Goal: Transaction & Acquisition: Download file/media

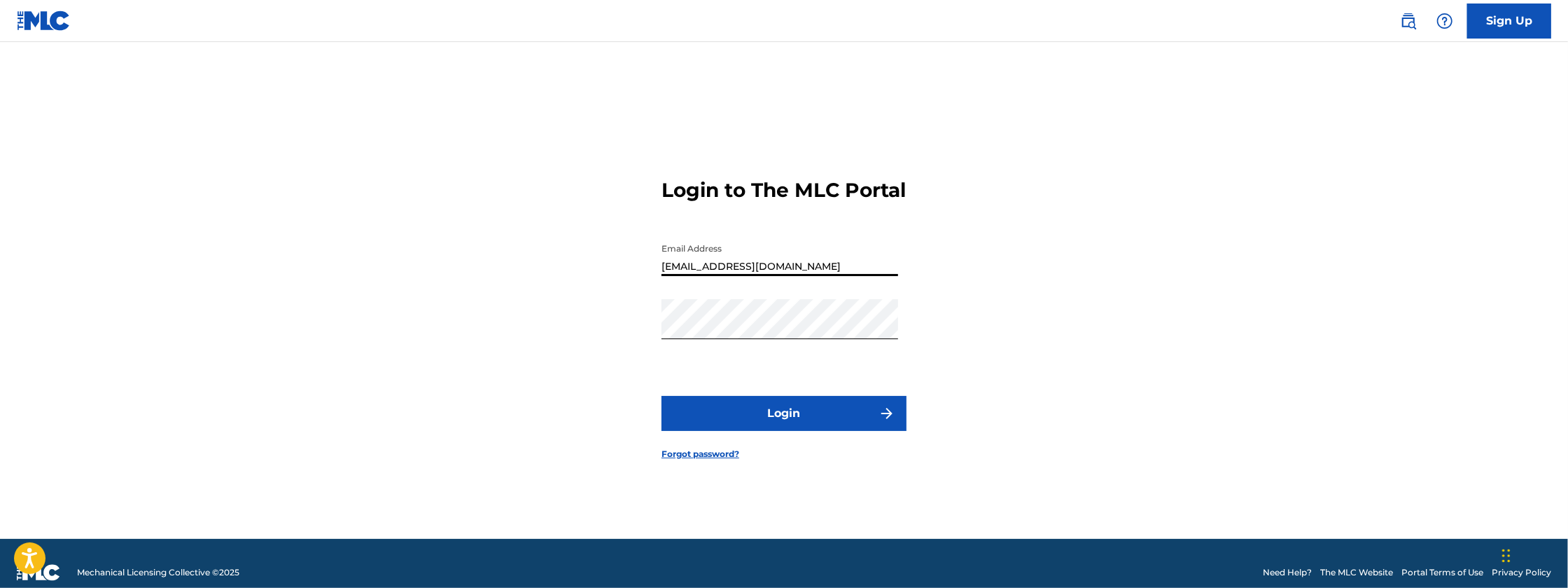
click at [821, 276] on input "[EMAIL_ADDRESS][DOMAIN_NAME]" at bounding box center [780, 256] width 237 height 40
type input "[EMAIL_ADDRESS][DOMAIN_NAME]"
click at [662, 396] on button "Login" at bounding box center [784, 413] width 245 height 35
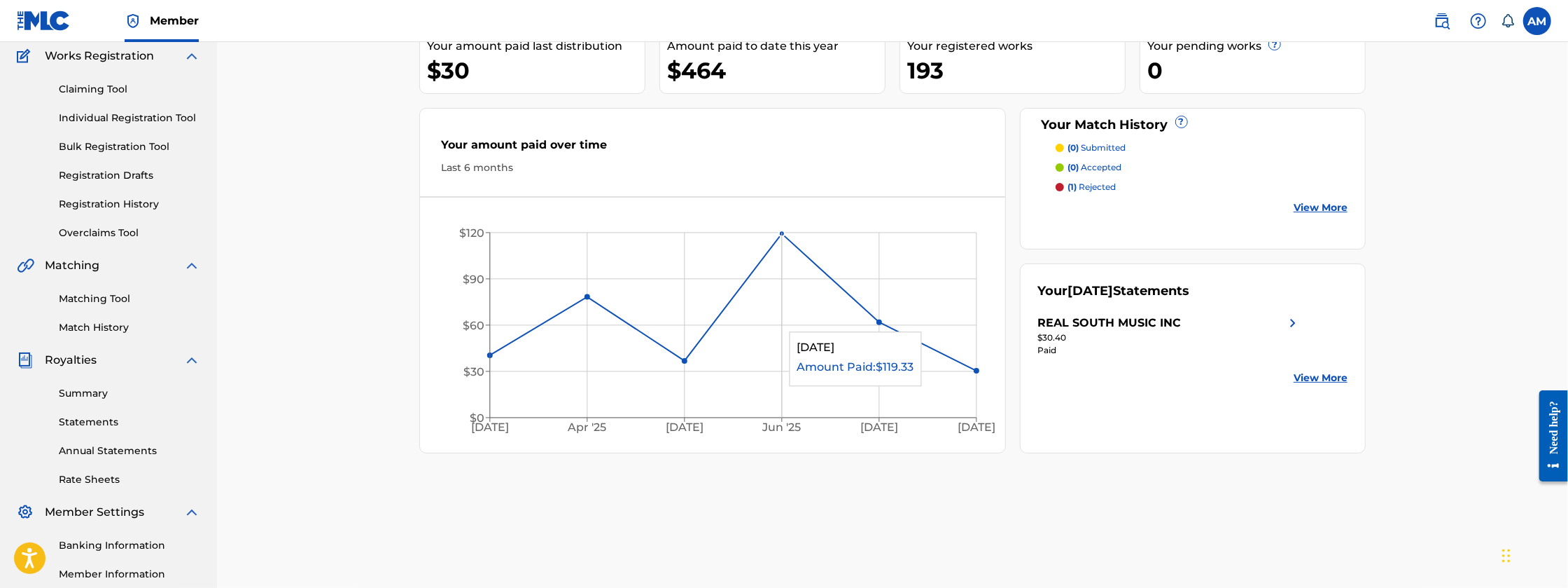
scroll to position [140, 0]
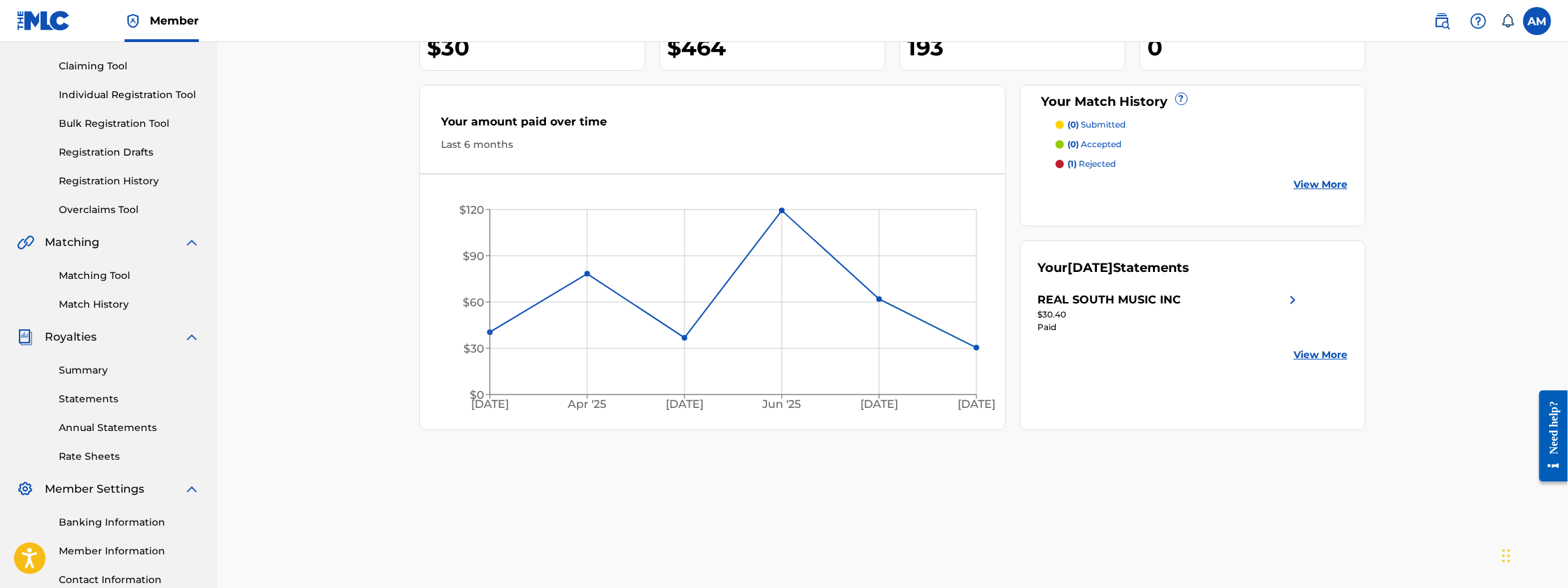
click at [111, 455] on link "Rate Sheets" at bounding box center [129, 457] width 141 height 15
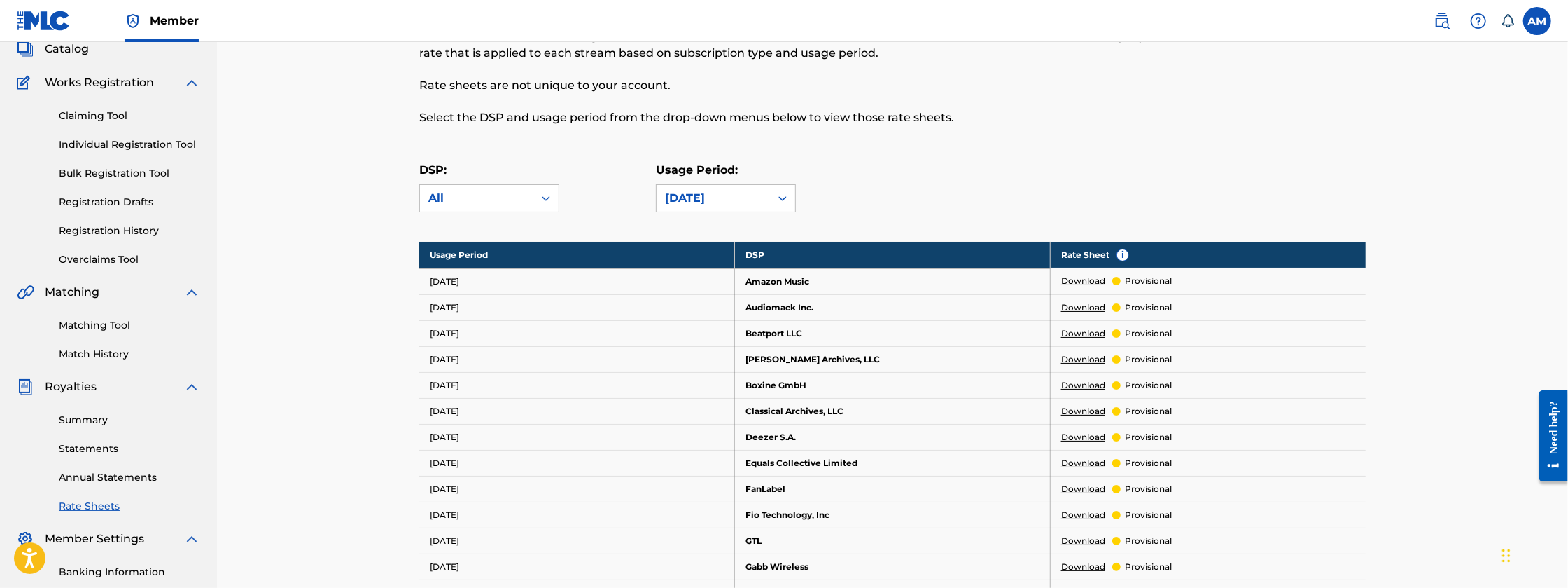
scroll to position [93, 0]
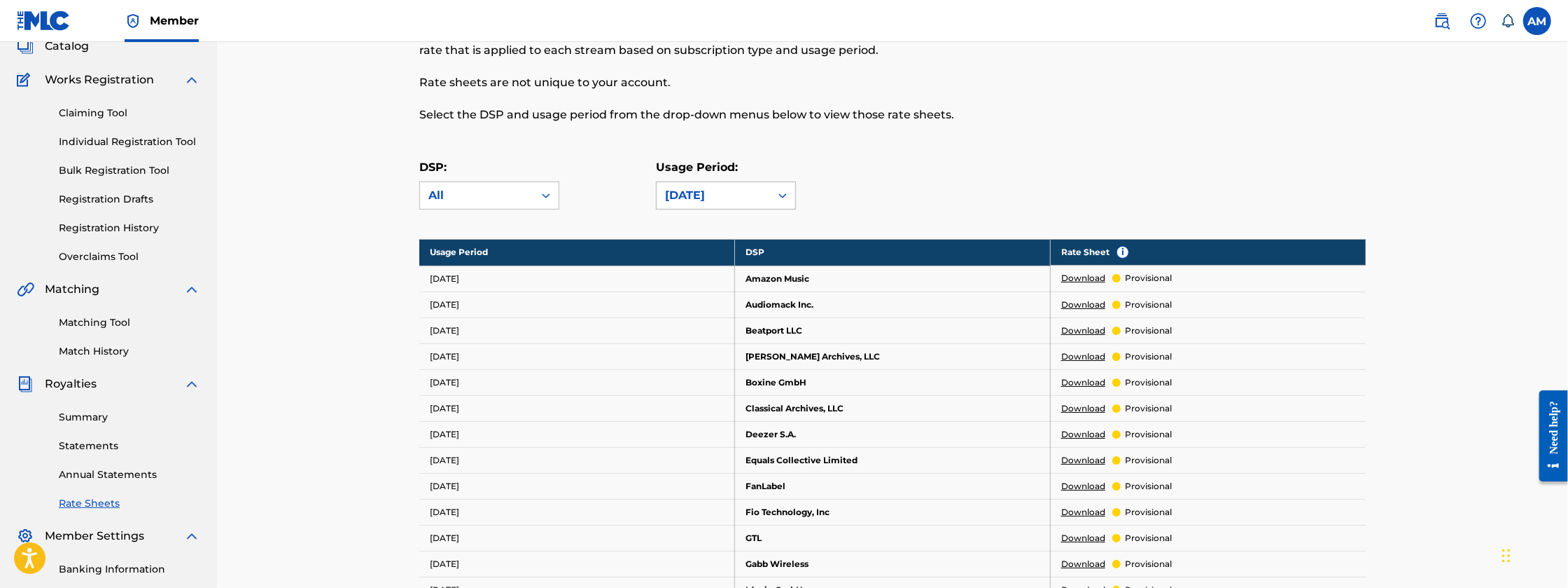
click at [777, 191] on icon at bounding box center [783, 195] width 14 height 14
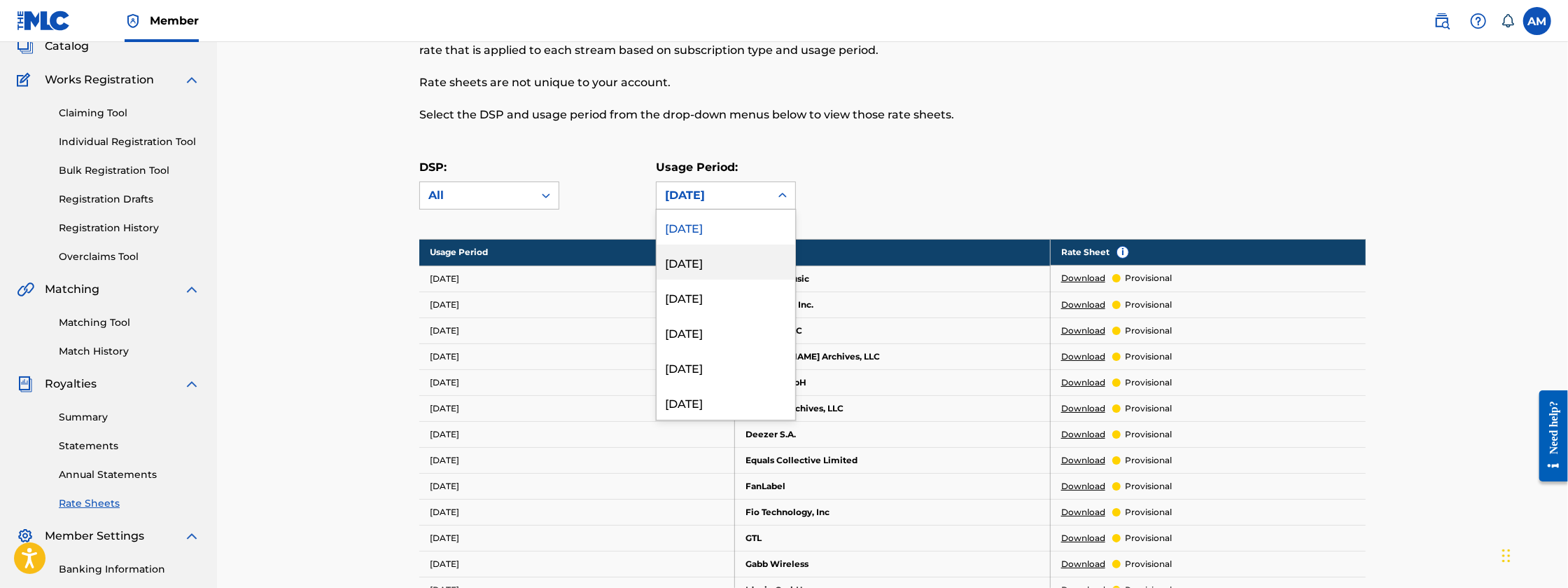
click at [738, 256] on div "[DATE]" at bounding box center [726, 261] width 139 height 35
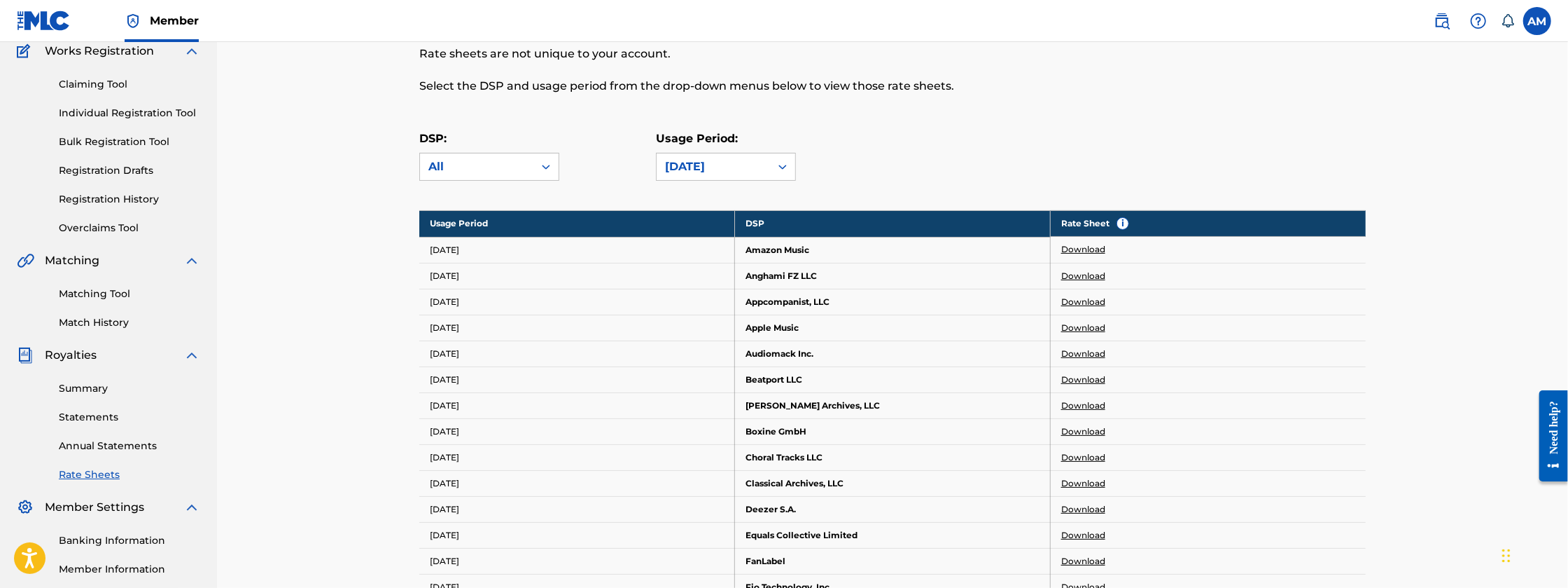
scroll to position [117, 0]
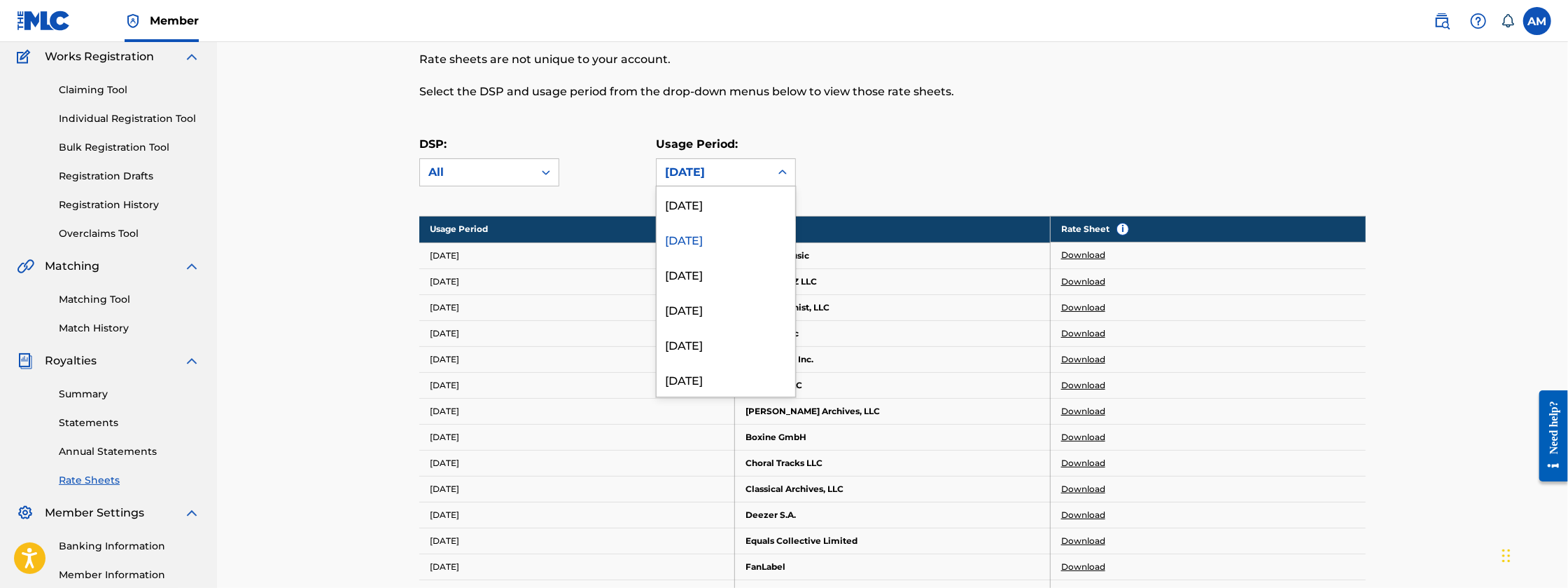
click at [727, 164] on div "[DATE]" at bounding box center [713, 172] width 96 height 17
click at [712, 202] on div "[DATE]" at bounding box center [726, 203] width 139 height 35
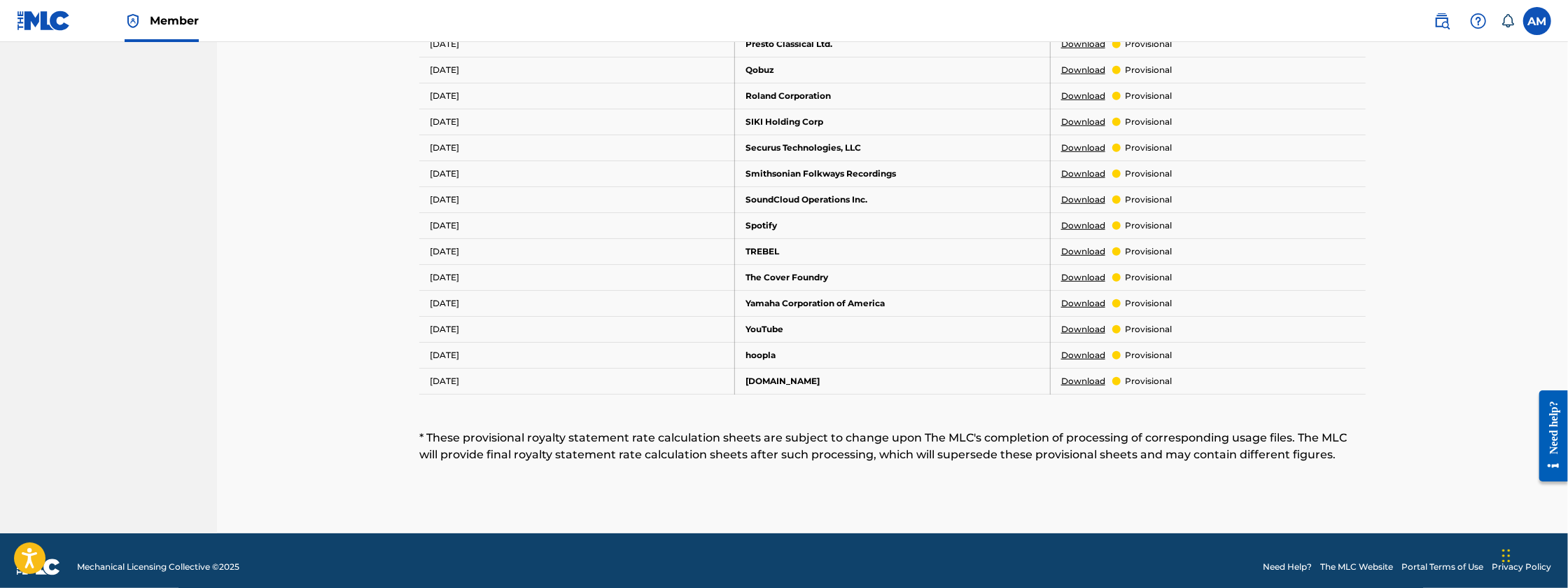
scroll to position [803, 0]
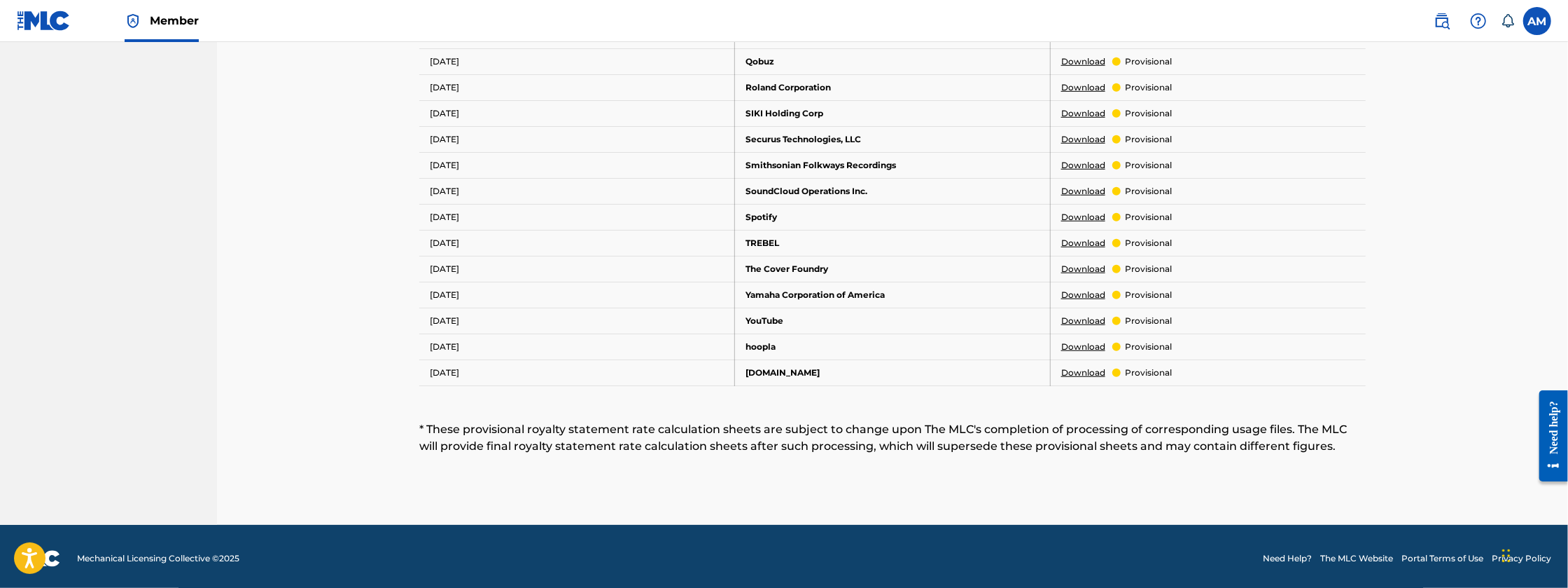
click at [1075, 366] on link "Download" at bounding box center [1083, 372] width 44 height 13
click at [1075, 316] on link "Download" at bounding box center [1083, 321] width 44 height 13
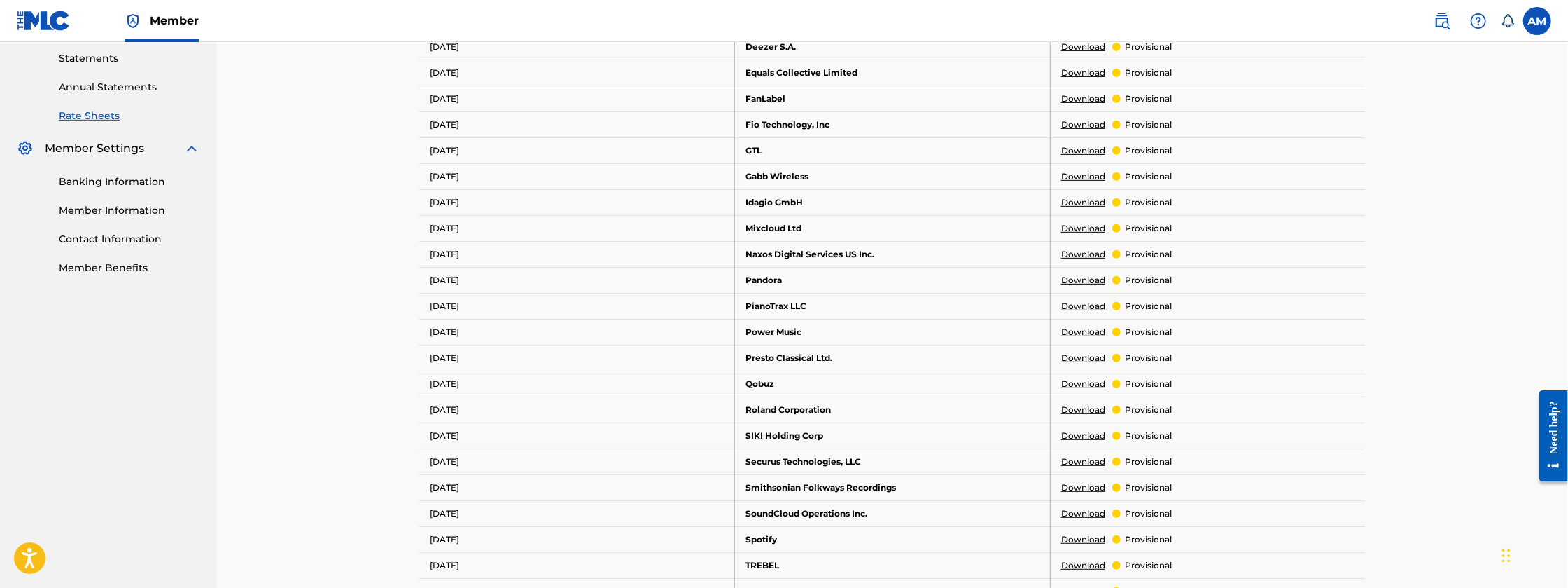
scroll to position [476, 0]
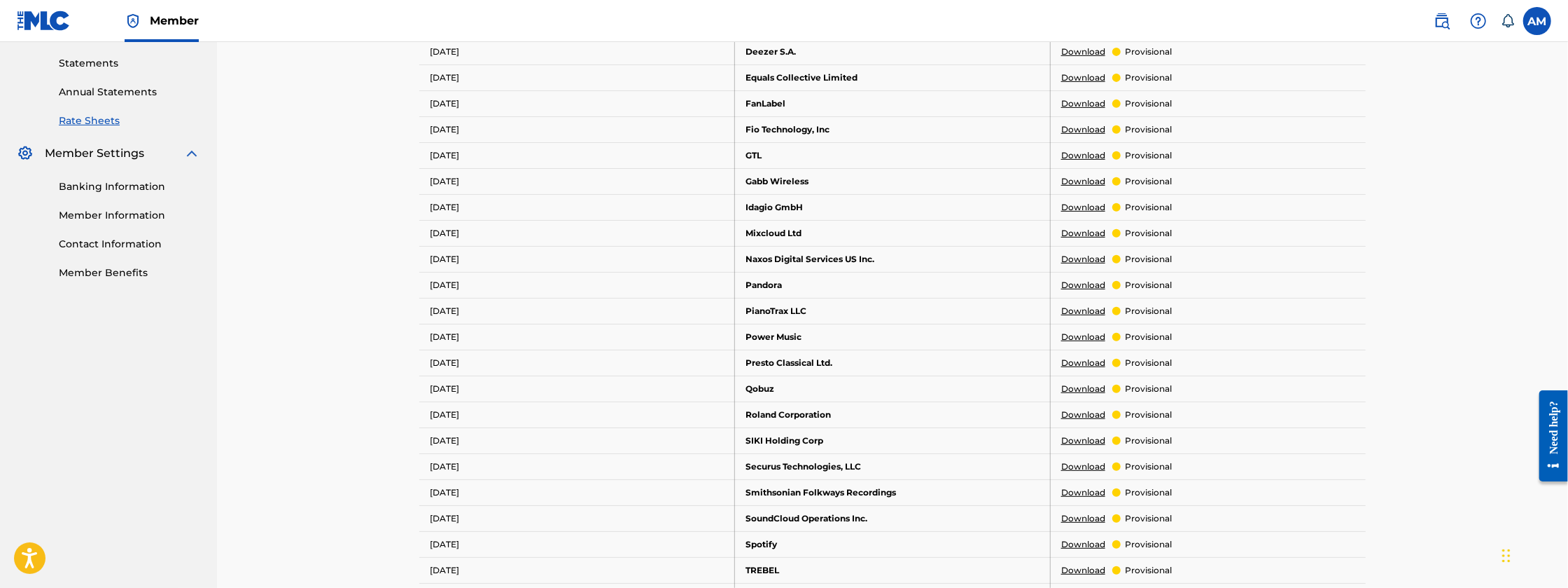
click at [1080, 201] on link "Download" at bounding box center [1083, 207] width 44 height 13
click at [1080, 412] on link "Download" at bounding box center [1083, 415] width 44 height 13
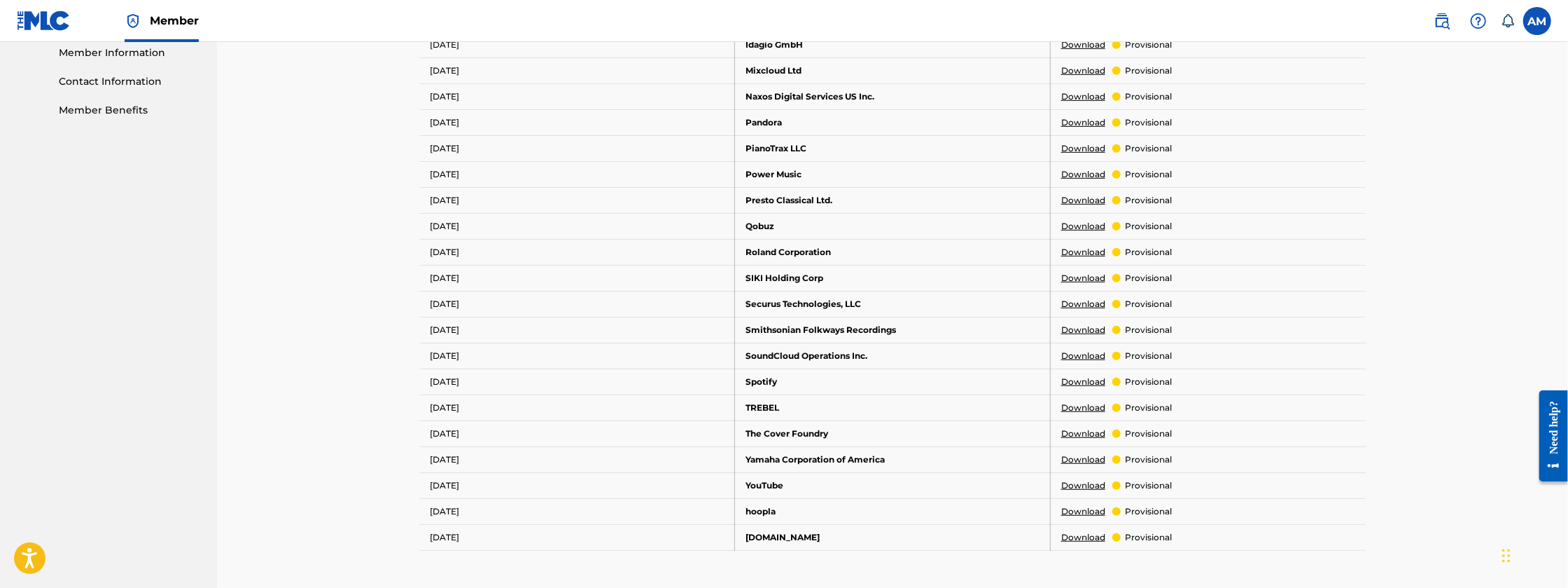
scroll to position [640, 0]
click at [1077, 454] on link "Download" at bounding box center [1083, 458] width 44 height 13
click at [1078, 374] on link "Download" at bounding box center [1083, 380] width 44 height 13
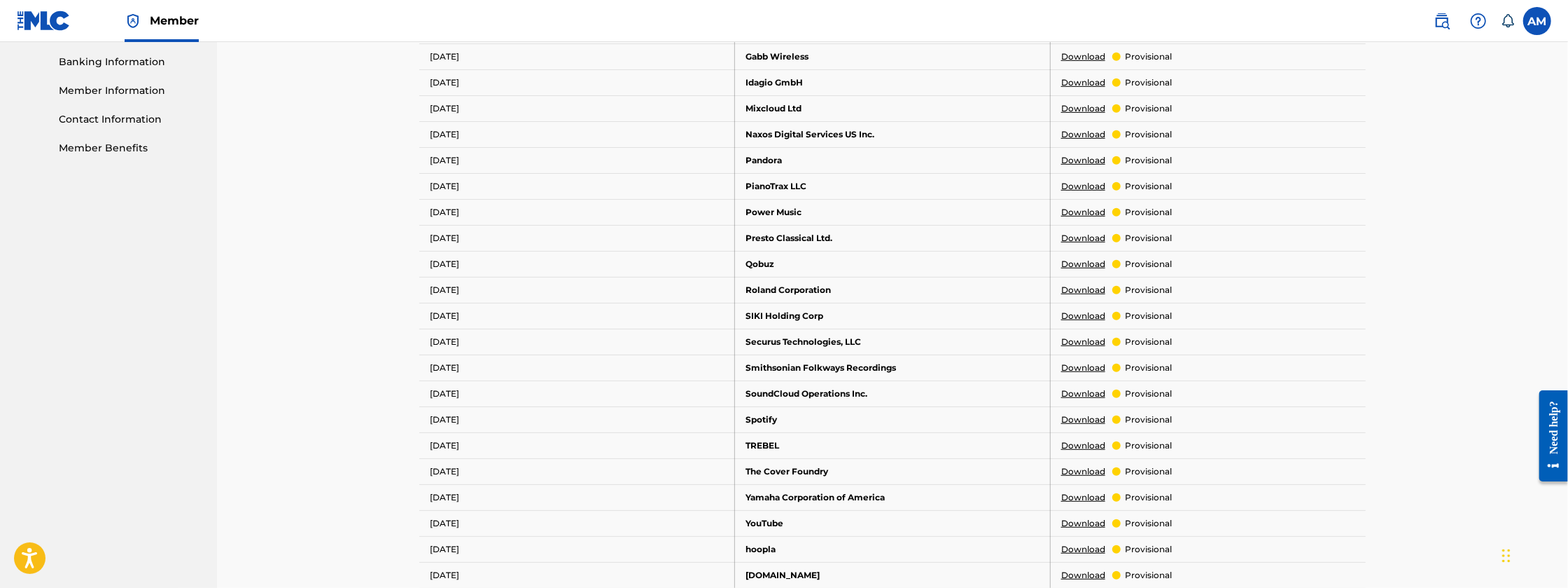
scroll to position [592, 0]
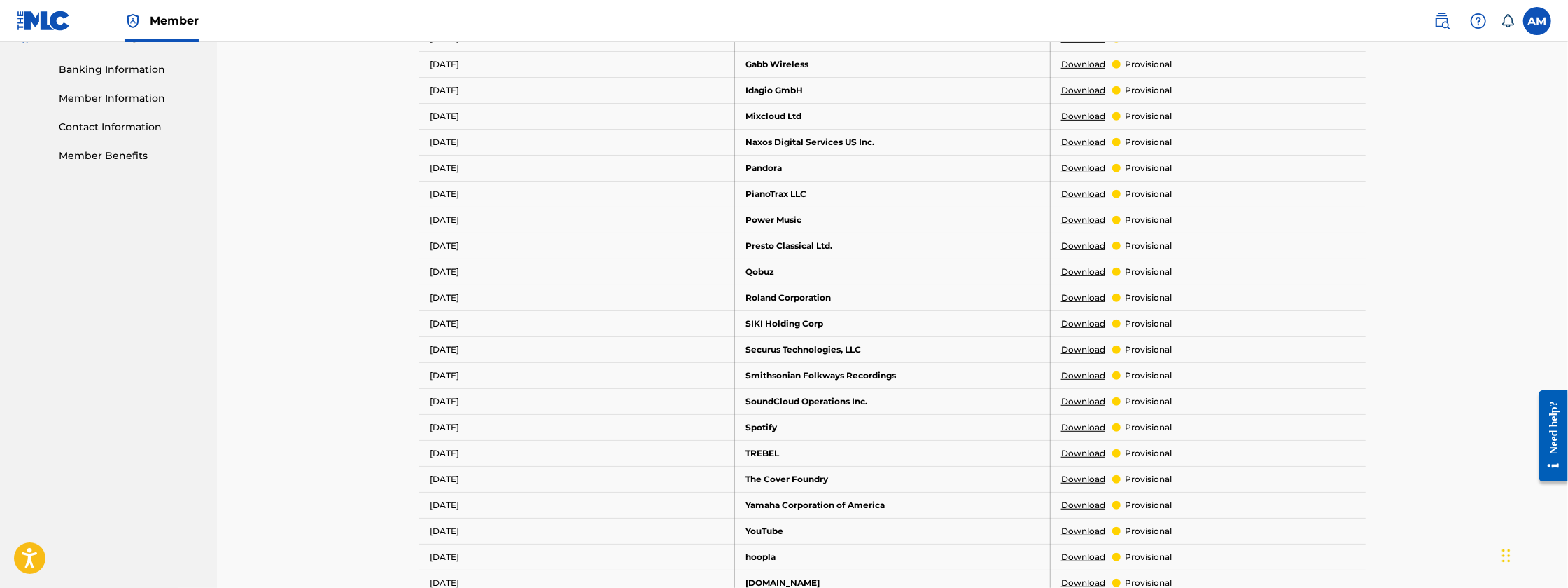
click at [1083, 397] on link "Download" at bounding box center [1083, 401] width 44 height 13
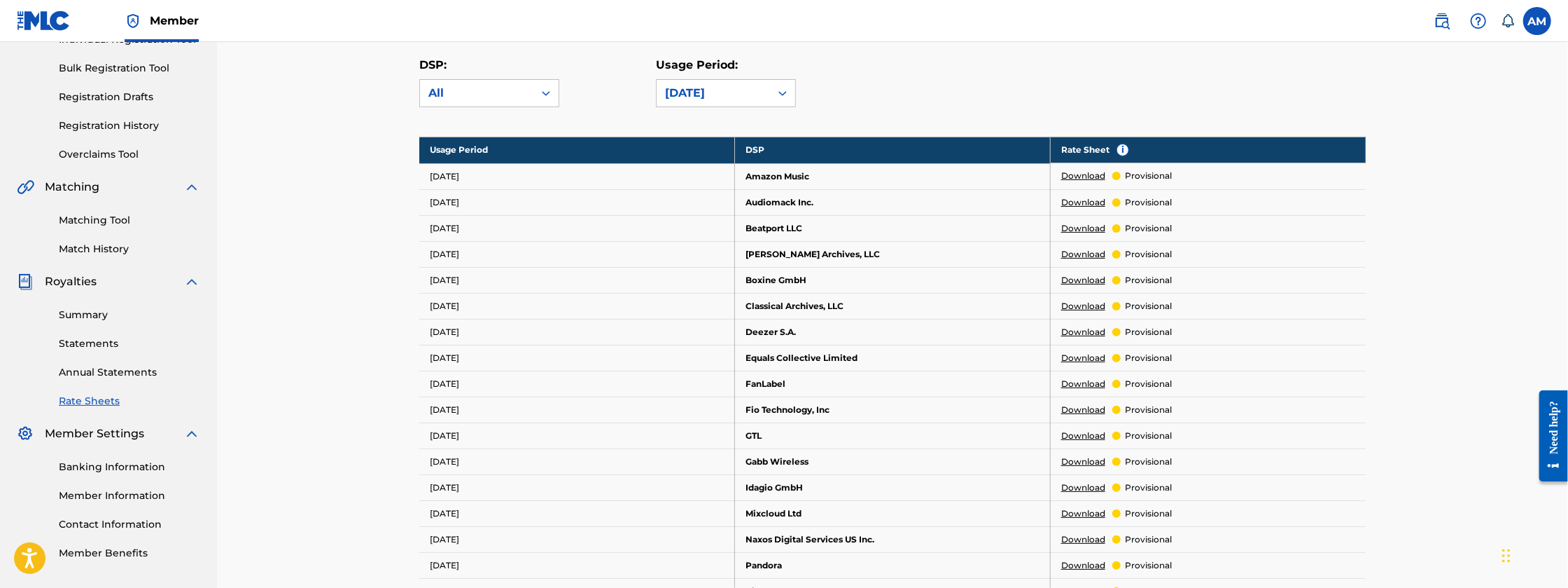
scroll to position [173, 0]
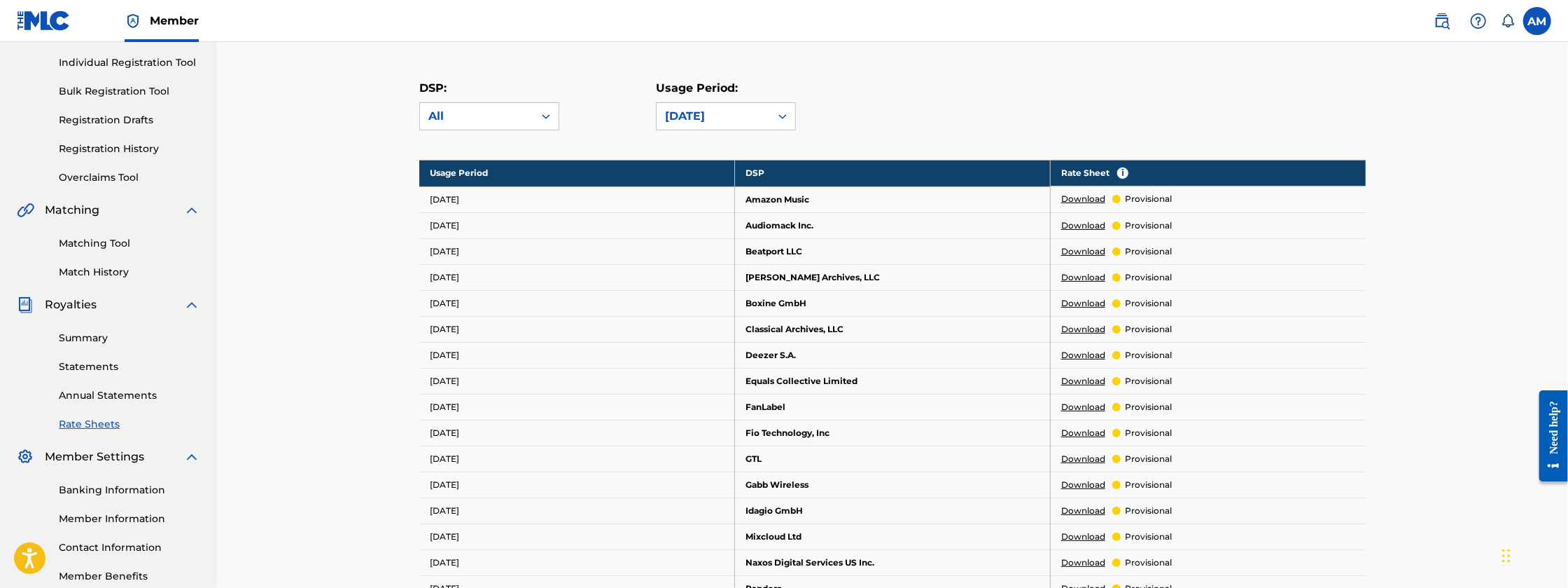
click at [1084, 194] on link "Download" at bounding box center [1083, 199] width 44 height 13
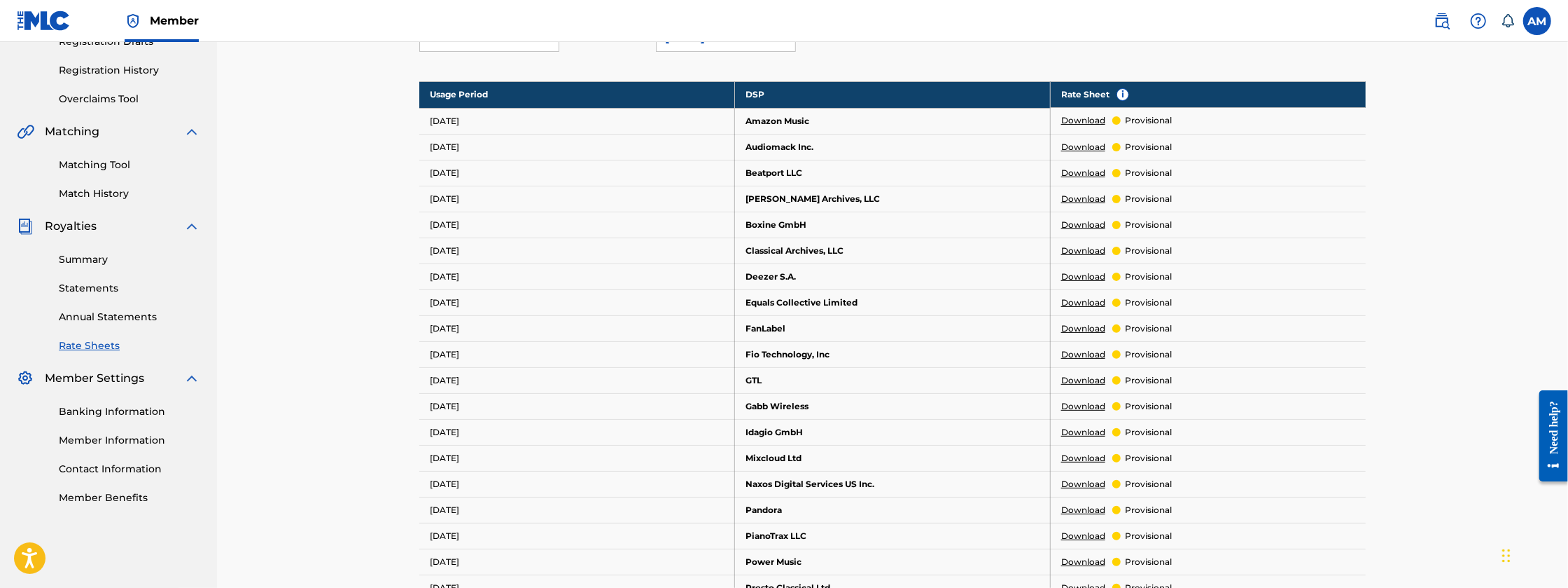
scroll to position [242, 0]
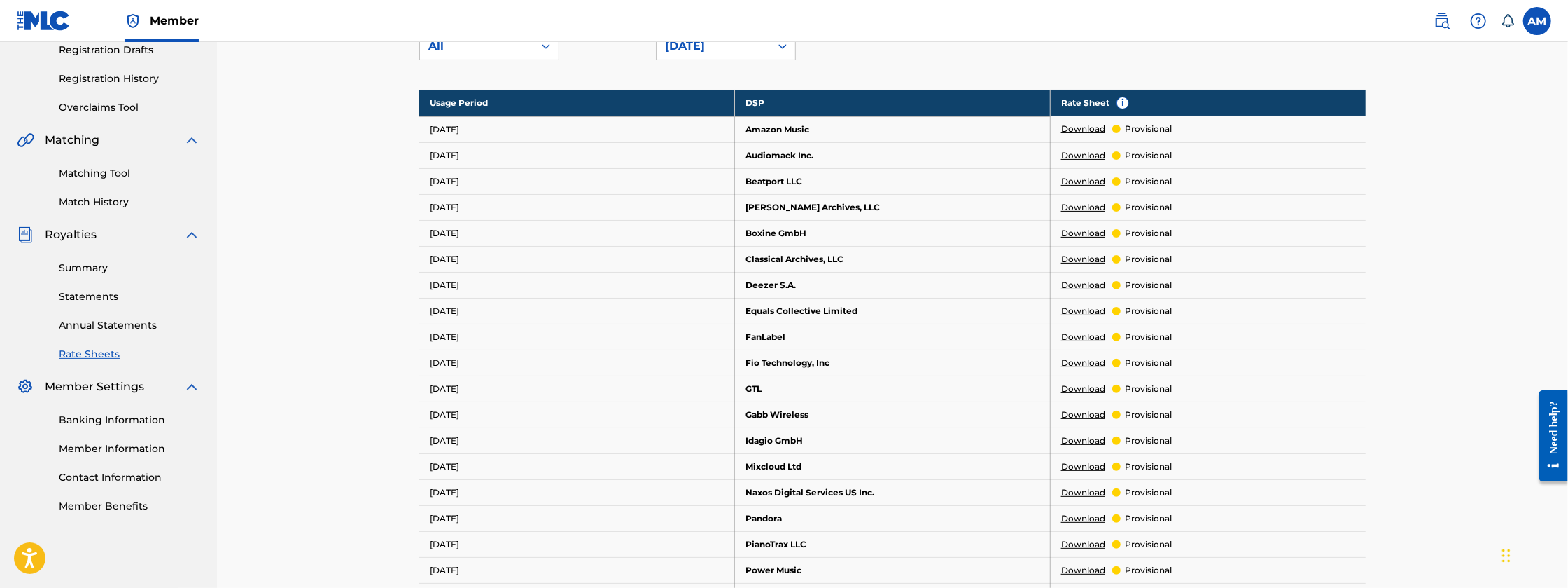
click at [1080, 177] on link "Download" at bounding box center [1083, 181] width 44 height 13
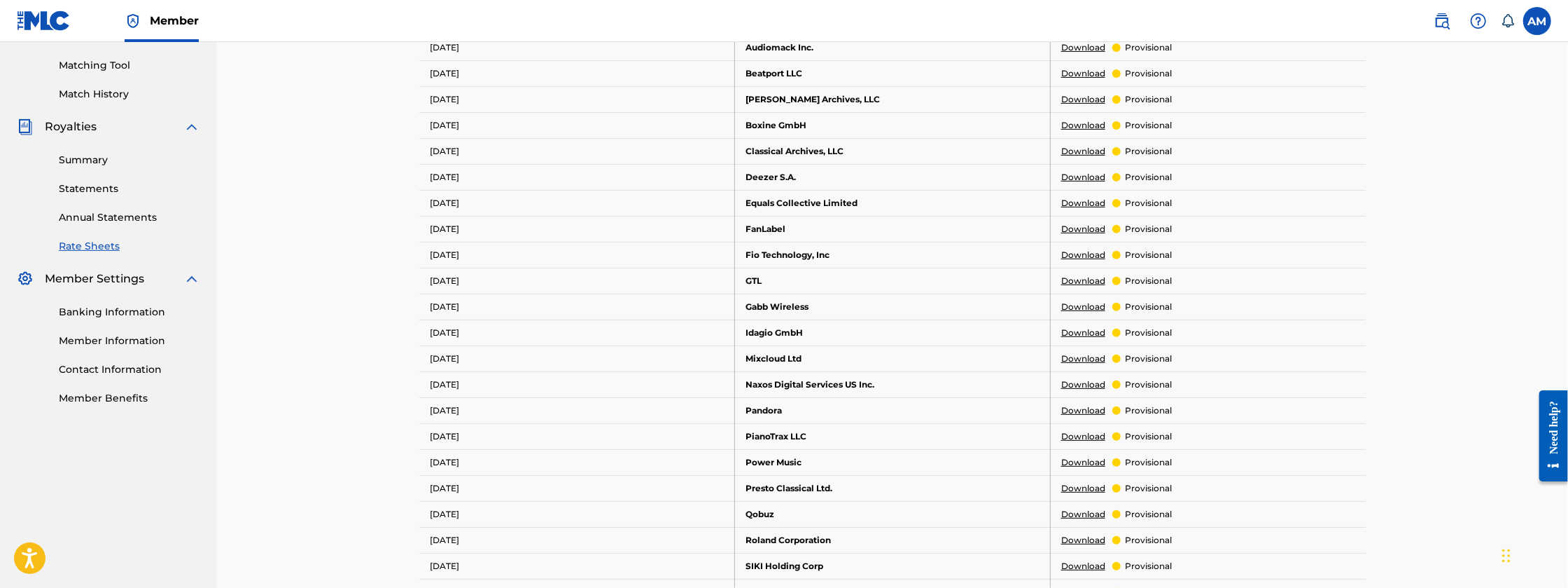
scroll to position [359, 0]
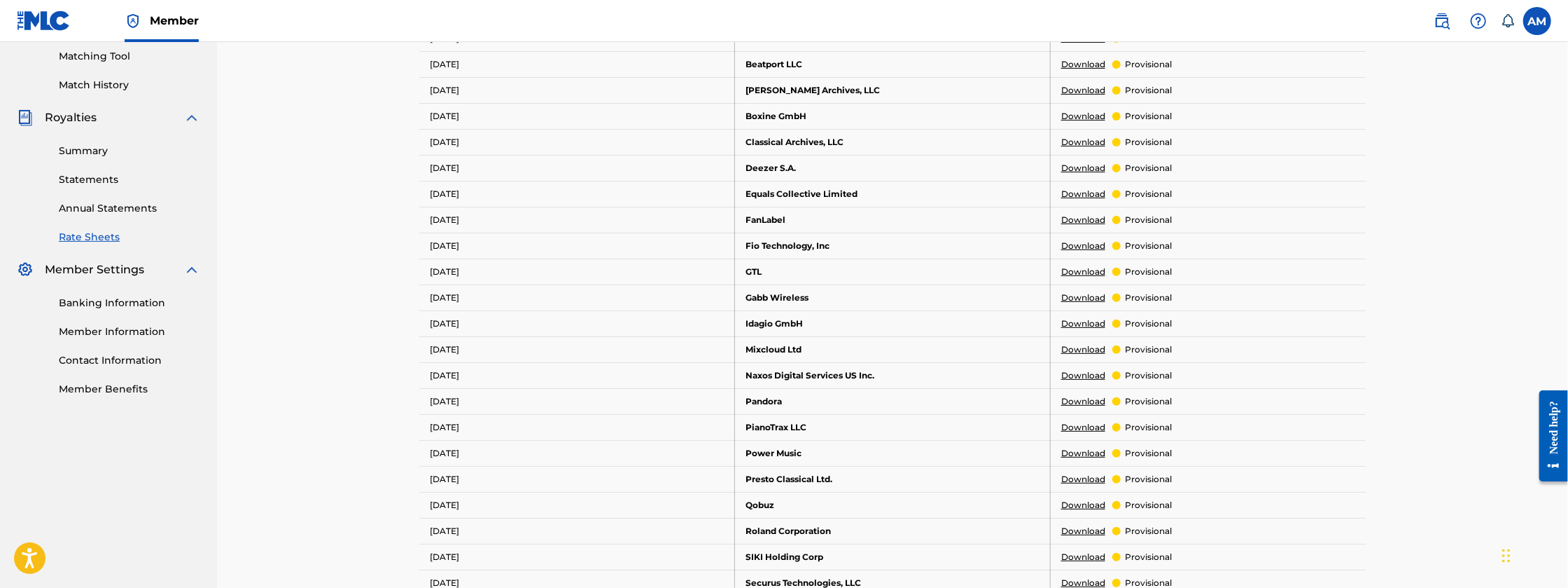
click at [1080, 320] on link "Download" at bounding box center [1083, 324] width 44 height 13
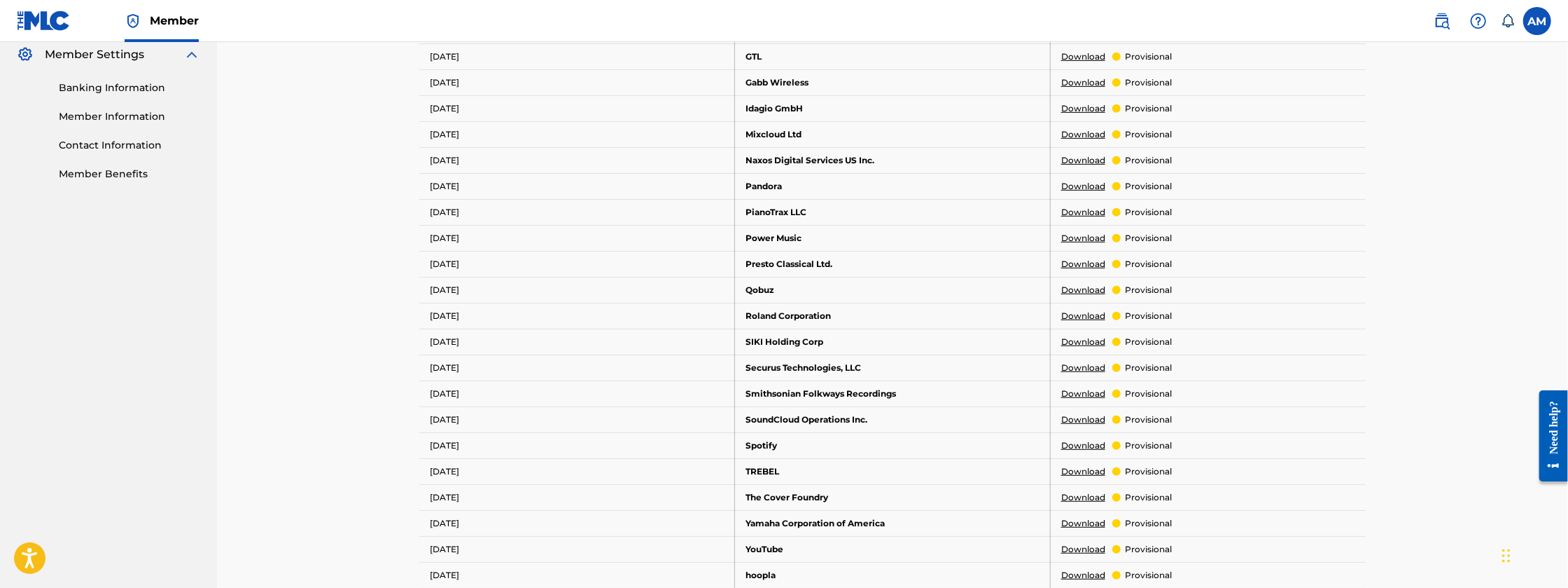
scroll to position [663, 0]
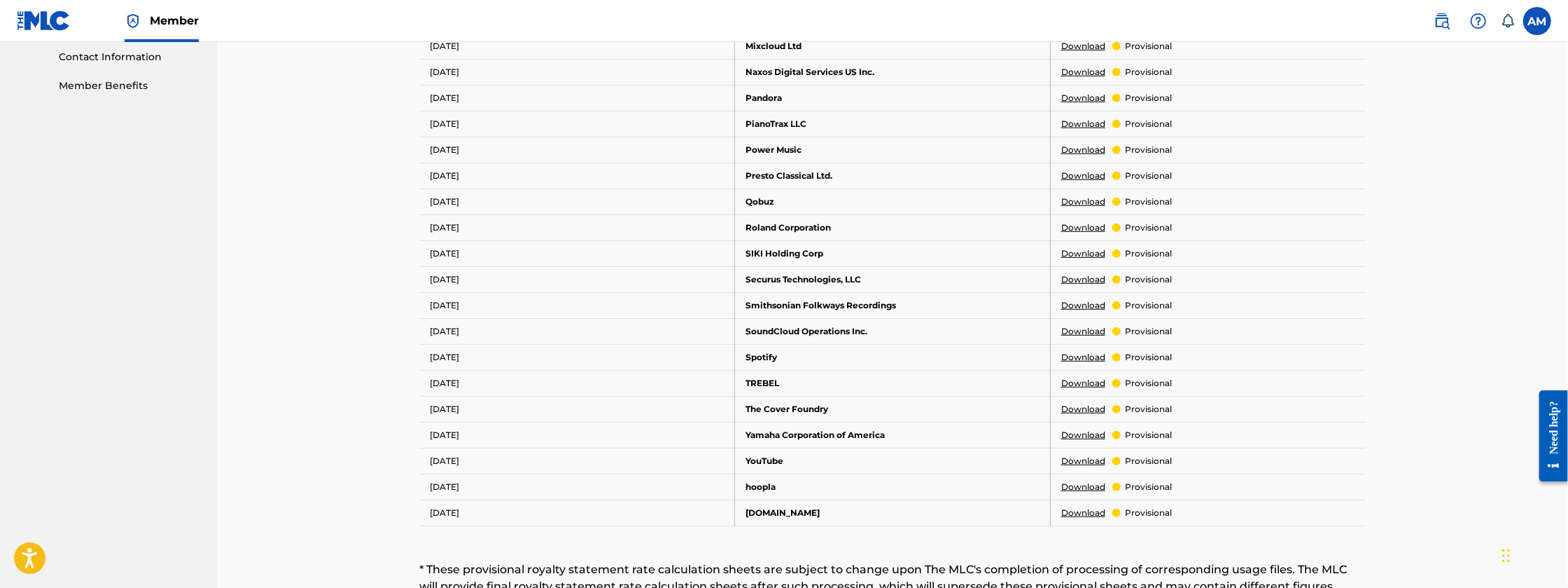
click at [1075, 508] on link "Download" at bounding box center [1083, 513] width 44 height 13
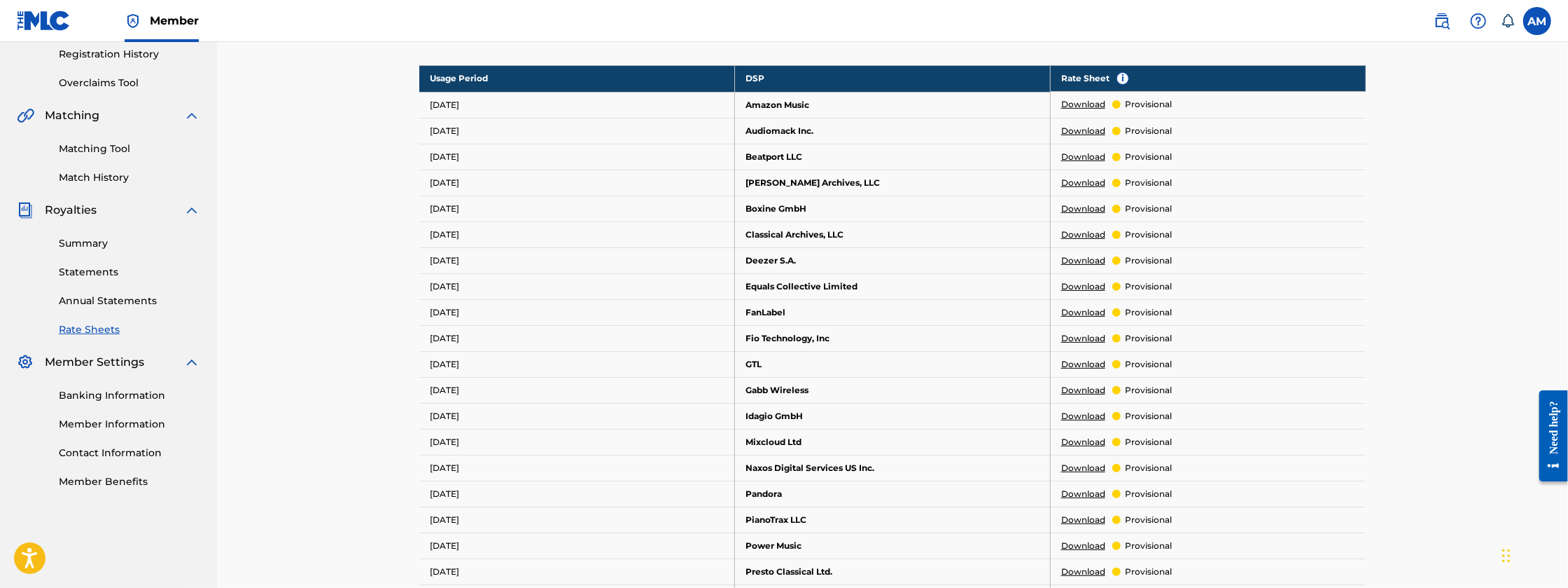
scroll to position [265, 0]
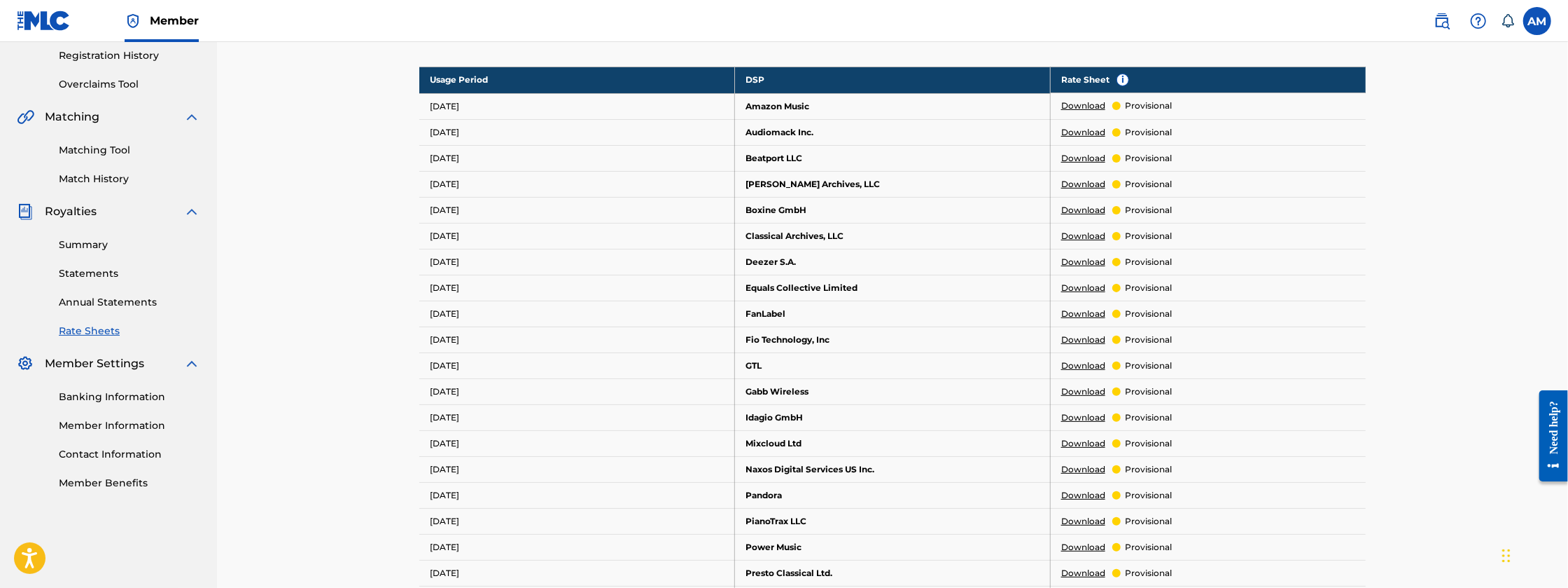
click at [1071, 261] on link "Download" at bounding box center [1083, 261] width 44 height 13
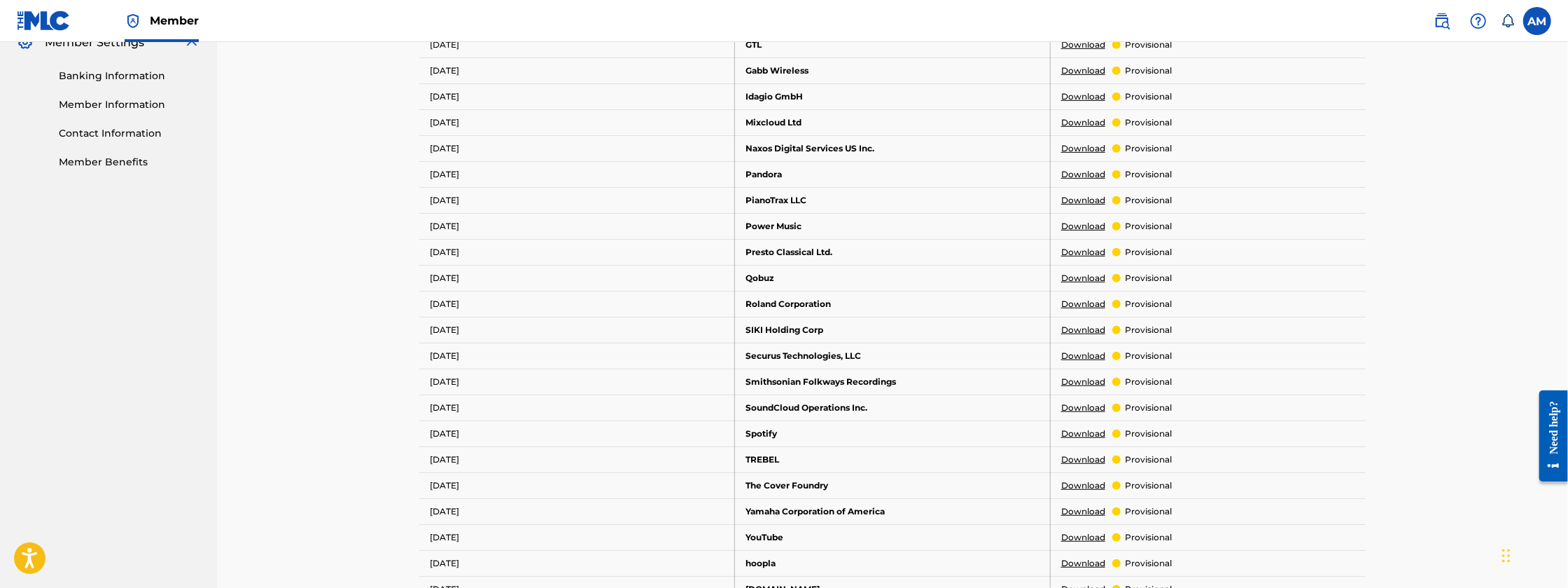
scroll to position [631, 0]
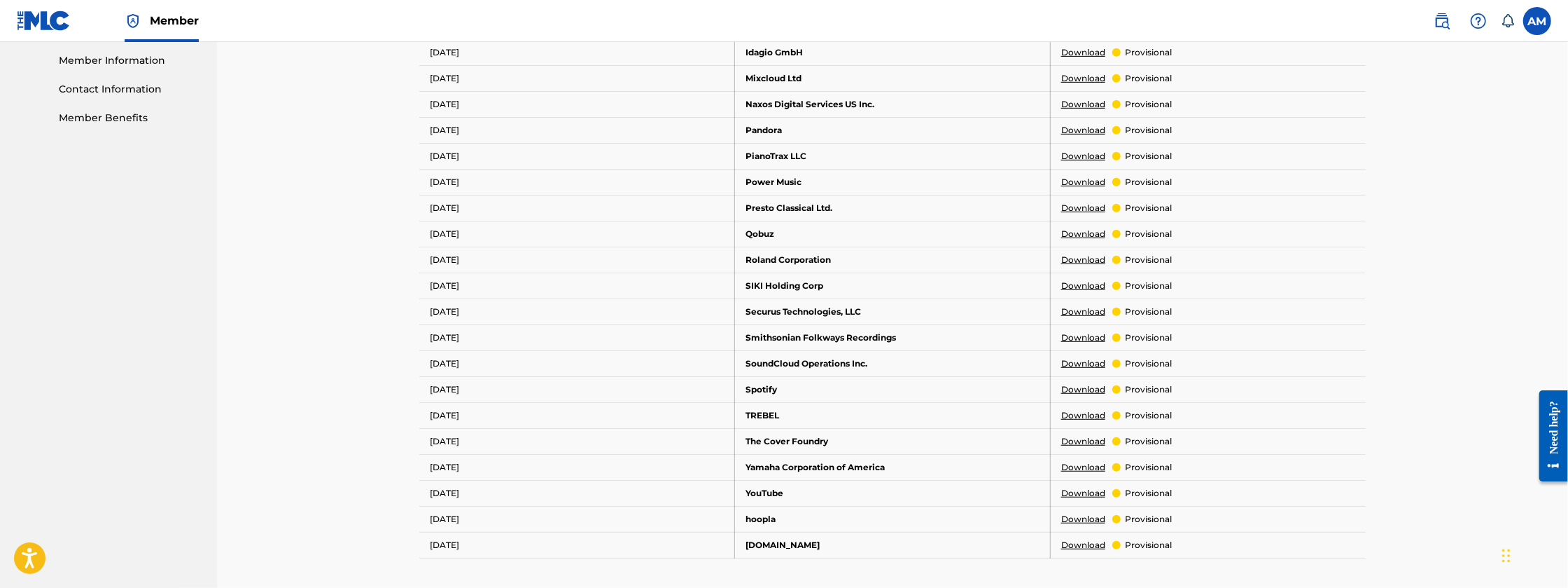
click at [1087, 489] on link "Download" at bounding box center [1083, 493] width 44 height 13
